Goal: Find specific page/section: Find specific page/section

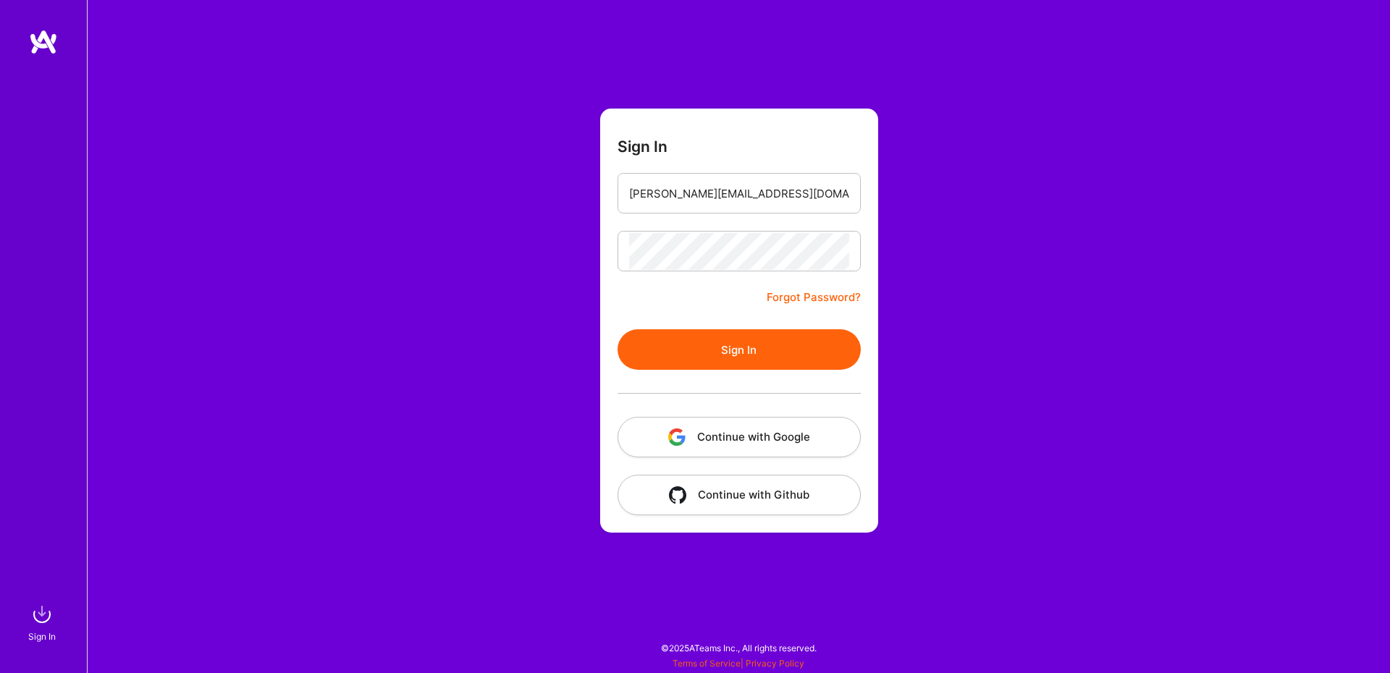
type input "[PERSON_NAME][EMAIL_ADDRESS][DOMAIN_NAME]"
click at [761, 344] on button "Sign In" at bounding box center [738, 349] width 243 height 41
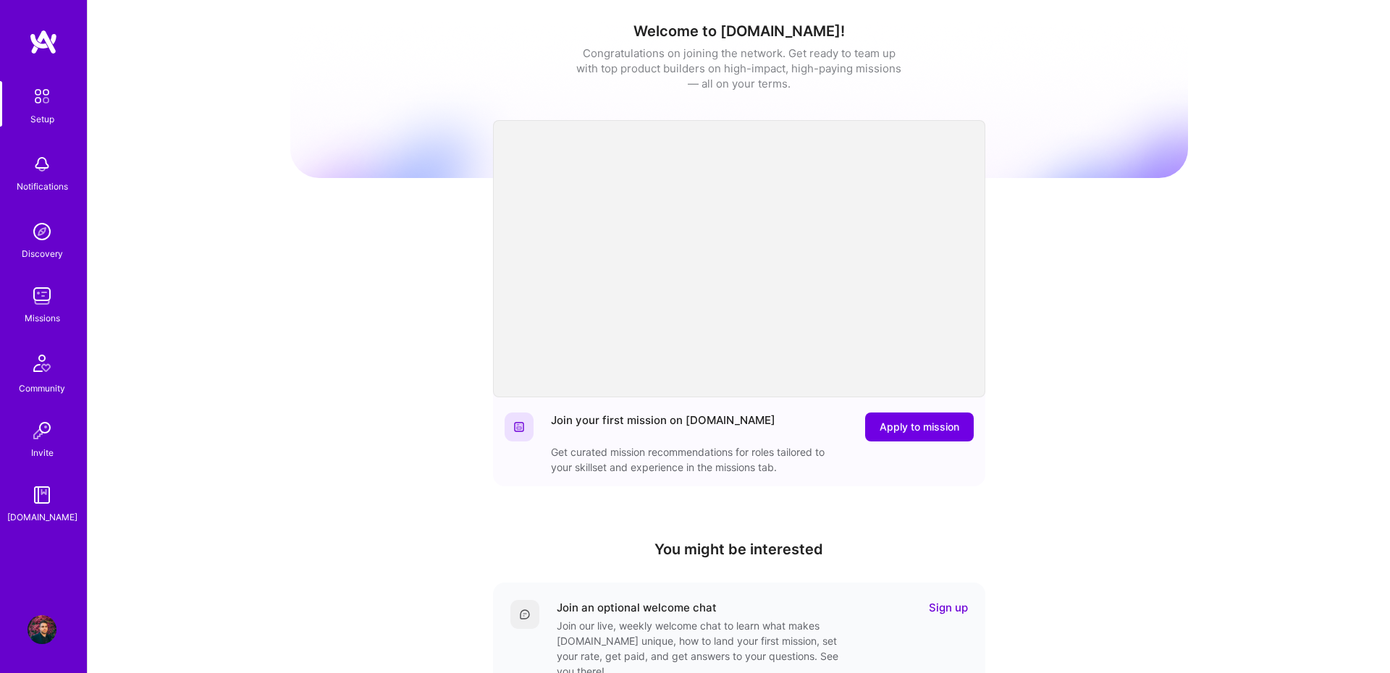
click at [39, 299] on img at bounding box center [42, 296] width 29 height 29
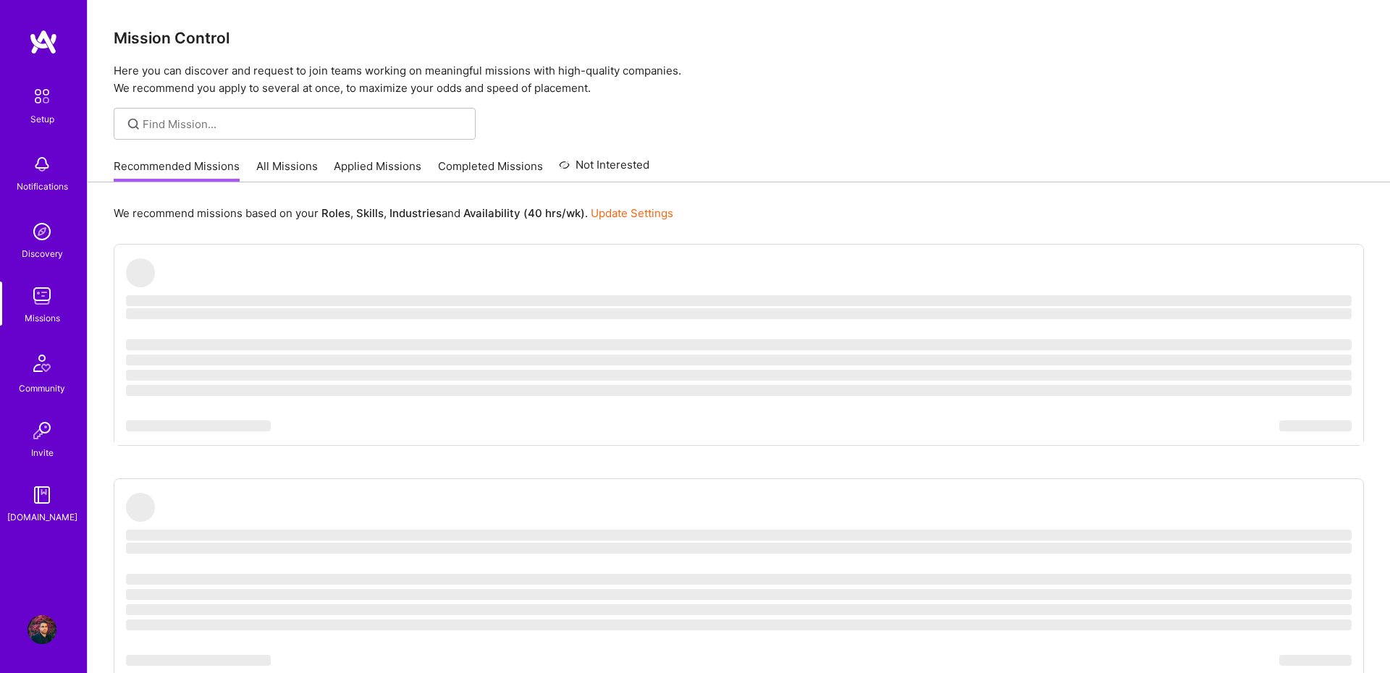
click at [250, 164] on div "Recommended Missions All Missions Applied Missions Completed Missions Not Inter…" at bounding box center [382, 166] width 536 height 31
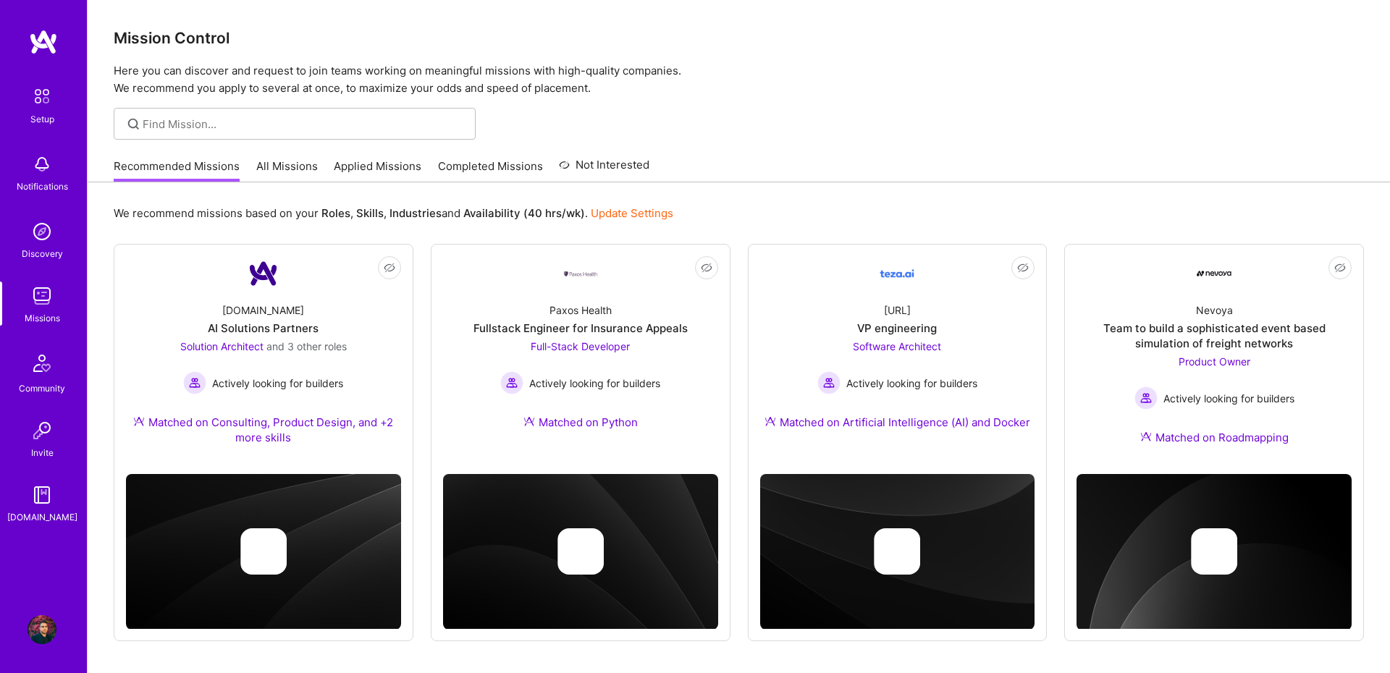
click at [275, 166] on link "All Missions" at bounding box center [287, 171] width 62 height 24
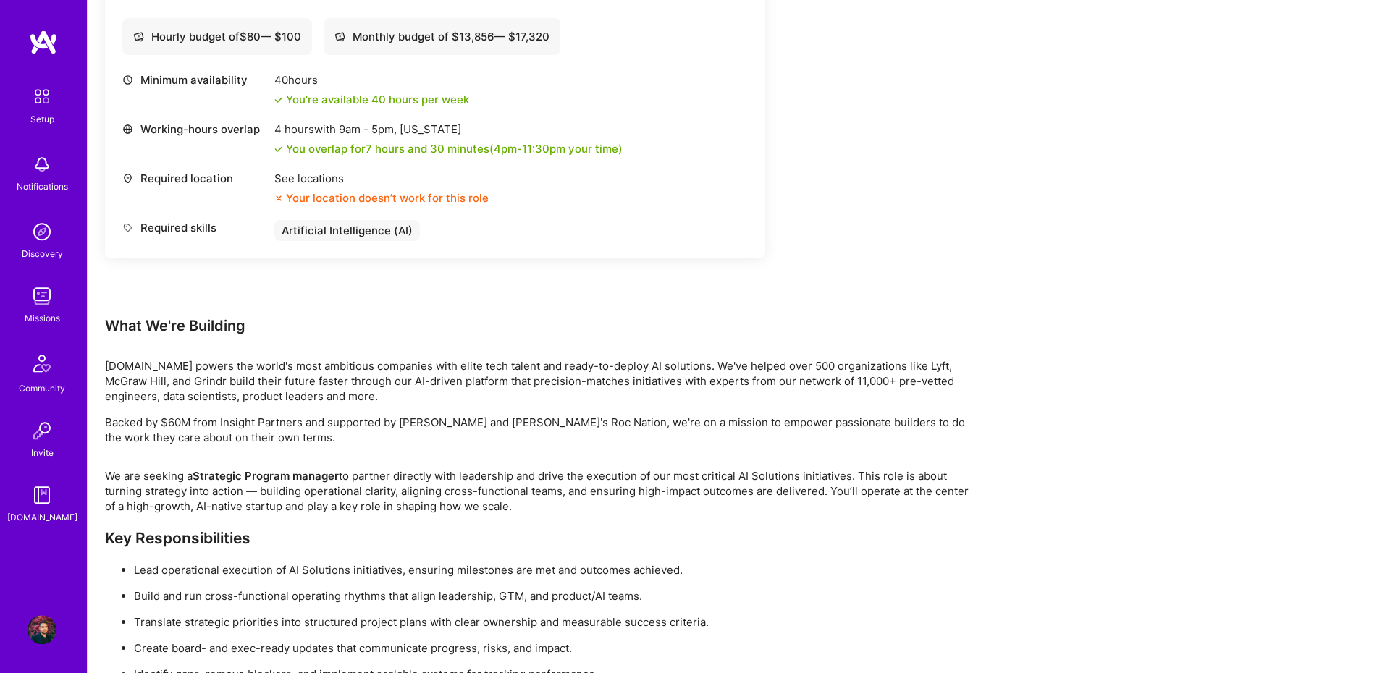
scroll to position [599, 0]
